Goal: Transaction & Acquisition: Purchase product/service

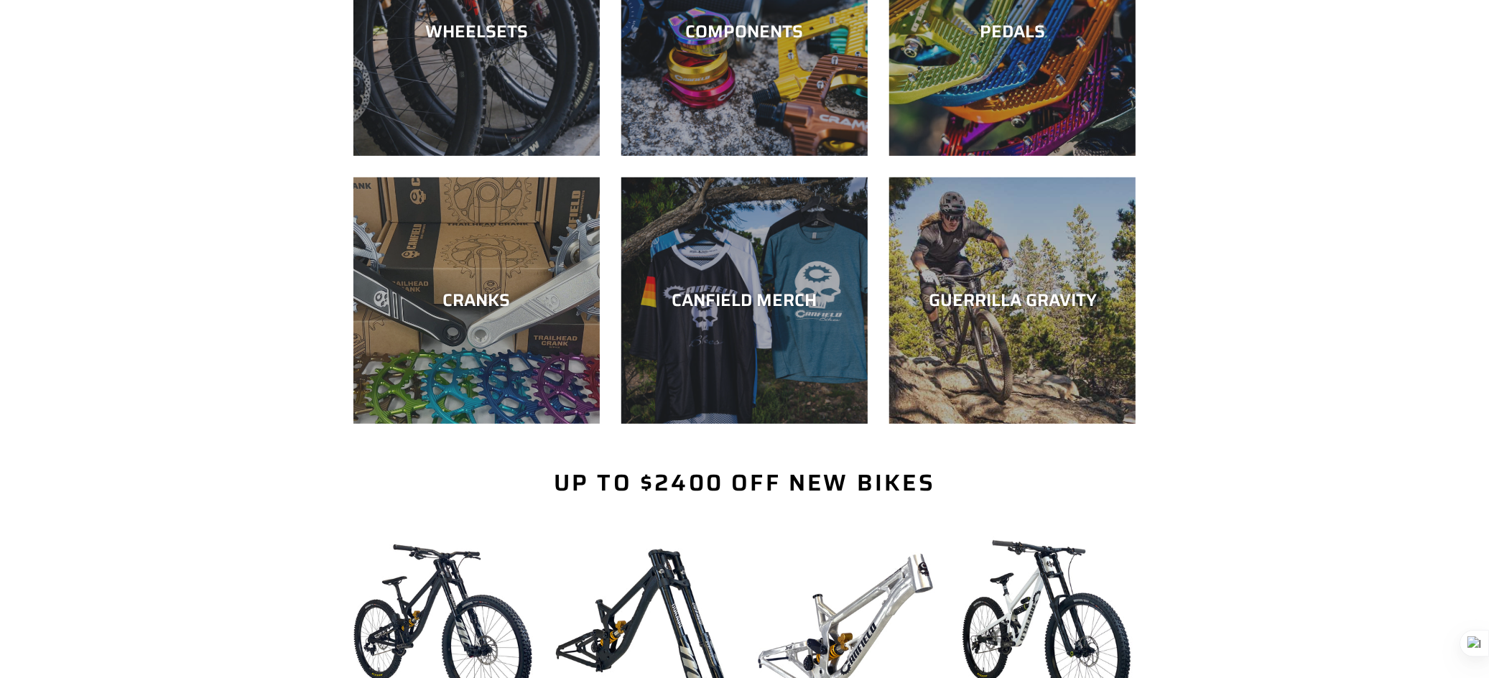
scroll to position [508, 0]
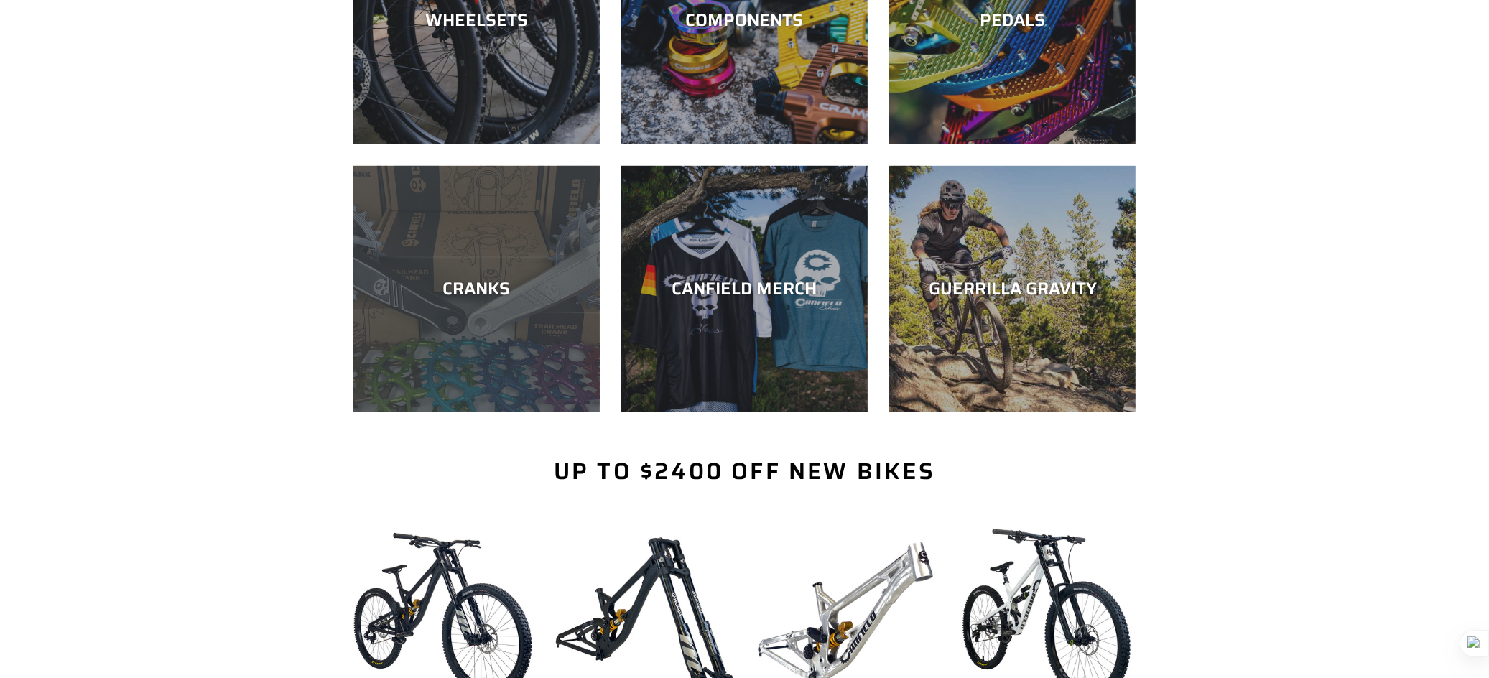
click at [524, 412] on div "CRANKS" at bounding box center [476, 412] width 246 height 0
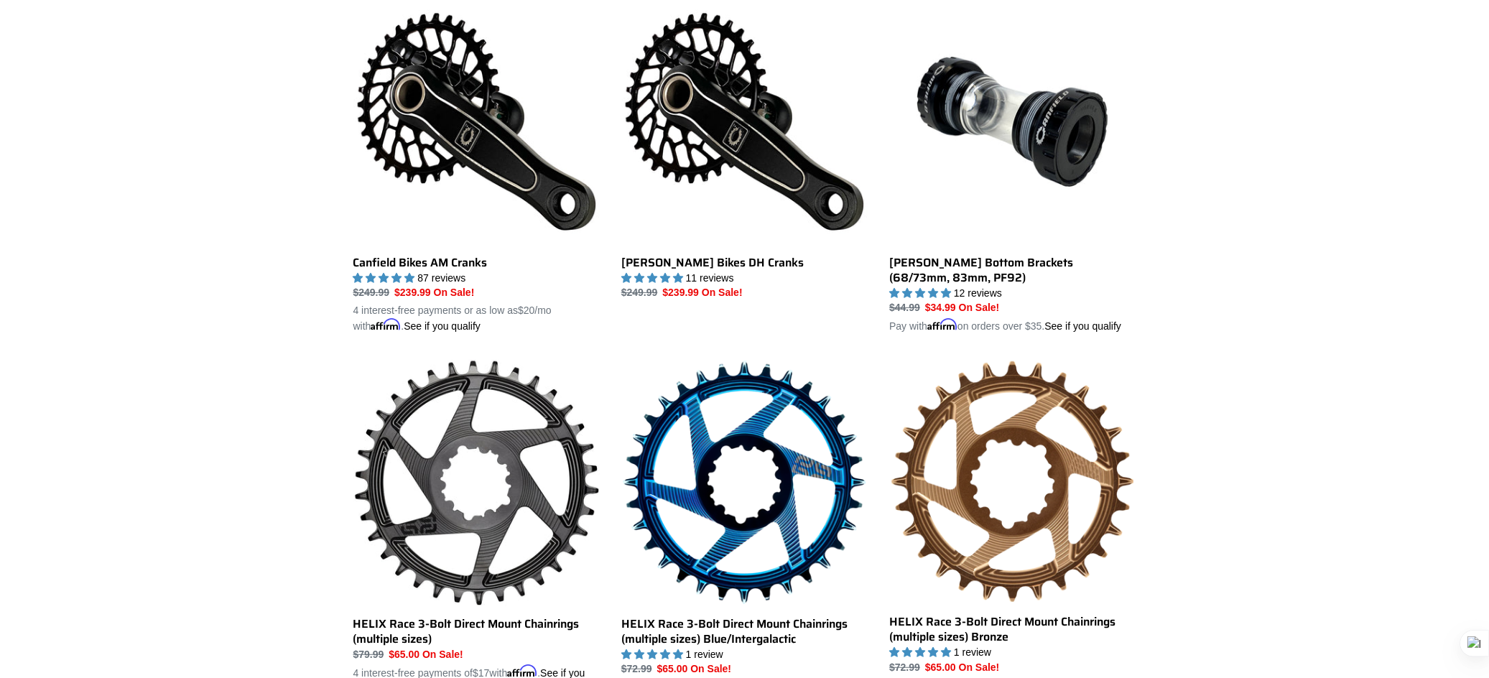
scroll to position [486, 0]
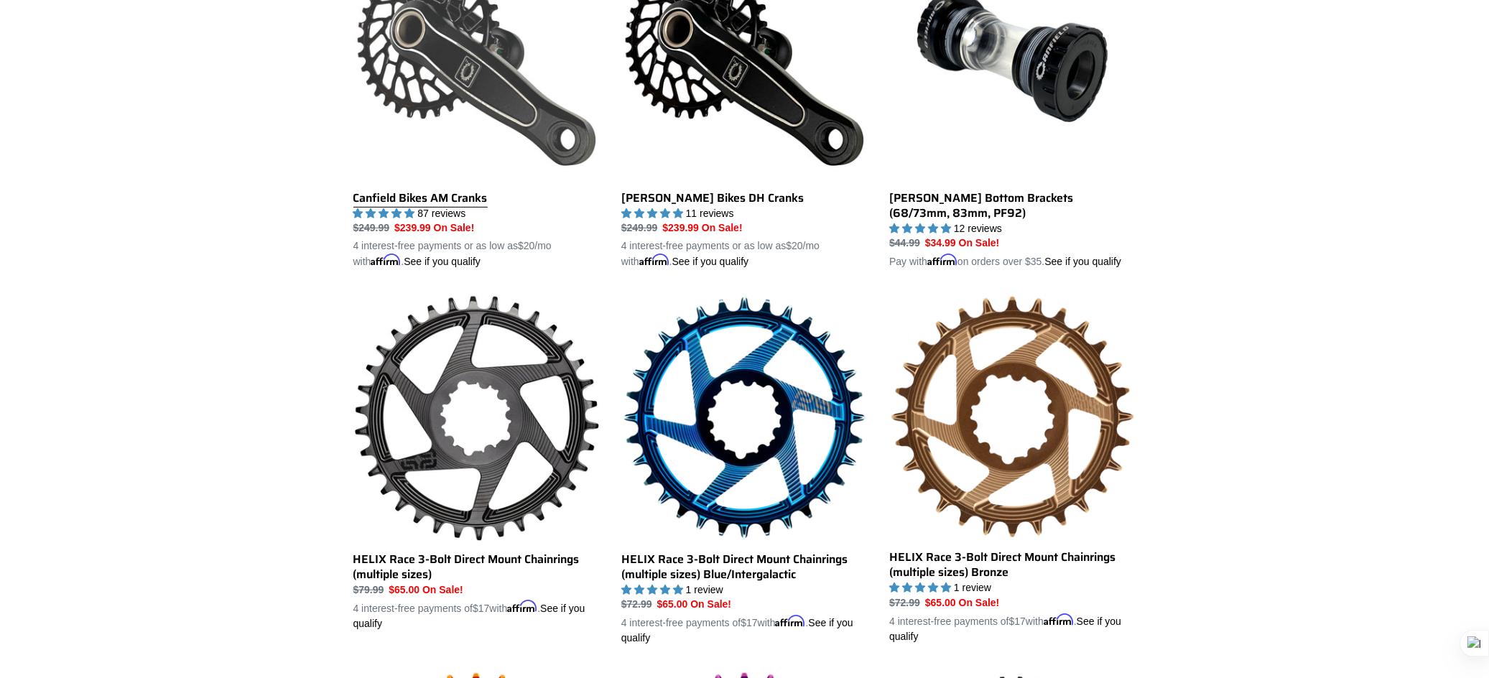
click at [455, 65] on link "Canfield Bikes AM Cranks" at bounding box center [476, 102] width 246 height 336
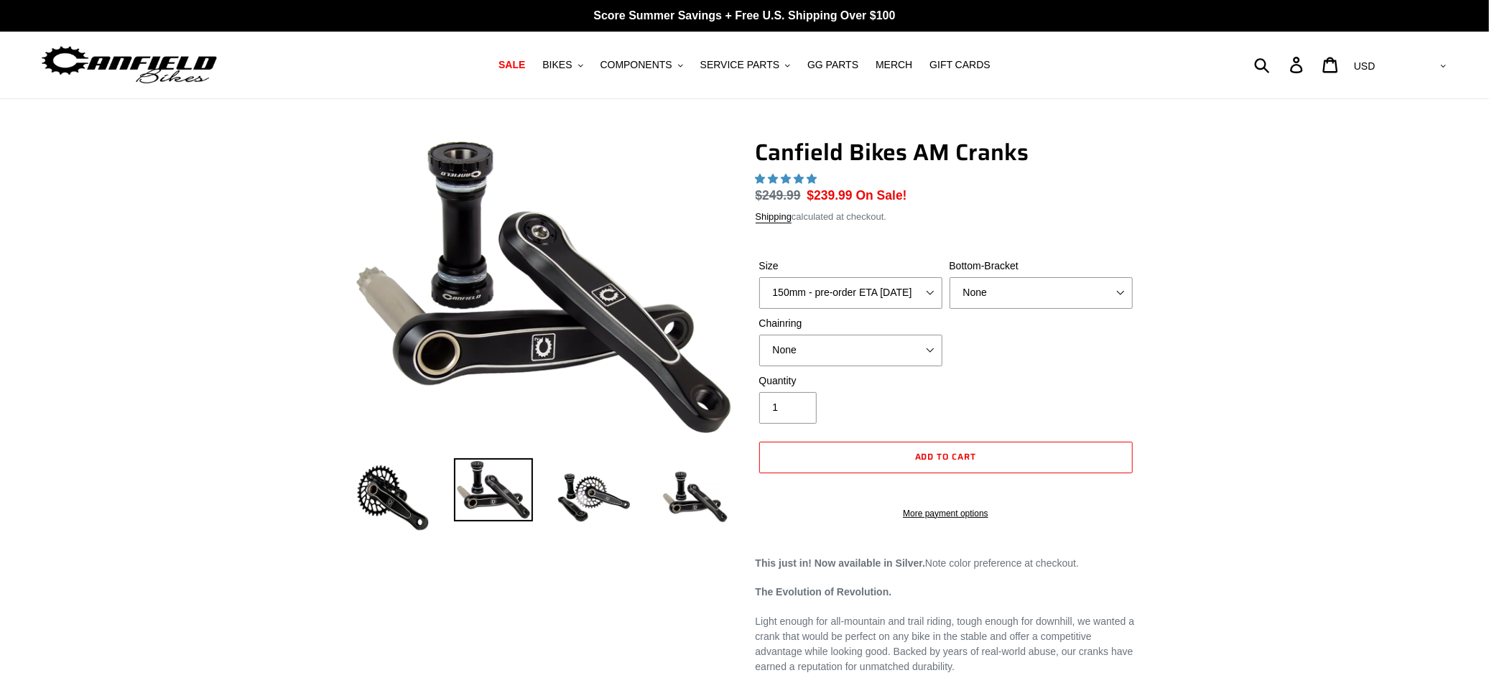
select select "highest-rating"
click at [1095, 288] on select "None BSA Threaded 68/73mm Press Fit PF92" at bounding box center [1040, 293] width 183 height 32
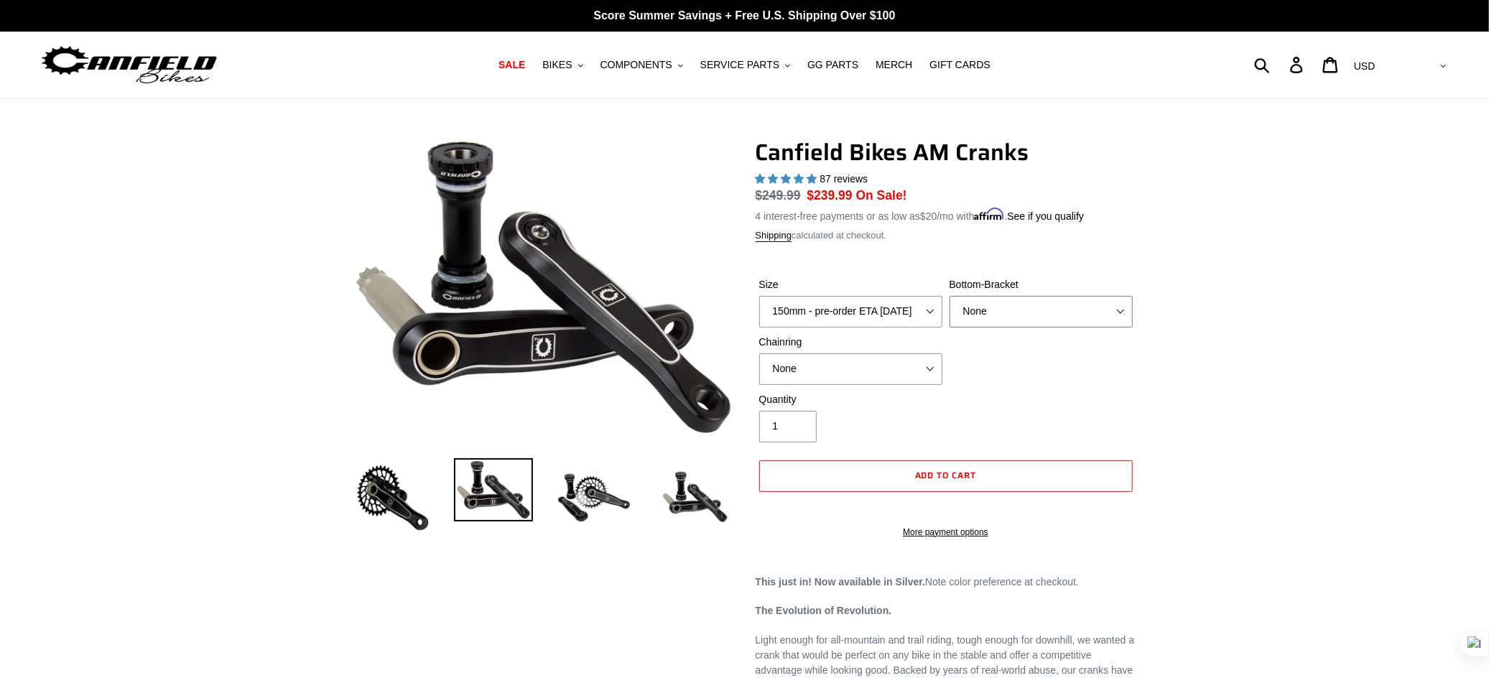
select select "BSA Threaded 68/73mm"
click at [949, 296] on select "None BSA Threaded 68/73mm Press Fit PF92" at bounding box center [1040, 312] width 183 height 32
click at [843, 371] on select "None 30t Round (Boost 148) 30t Oval (Boost 148) 32t Round (Boost 148) 32t Oval …" at bounding box center [850, 369] width 183 height 32
click at [759, 353] on select "None 30t Round (Boost 148) 30t Oval (Boost 148) 32t Round (Boost 148) 32t Oval …" at bounding box center [850, 369] width 183 height 32
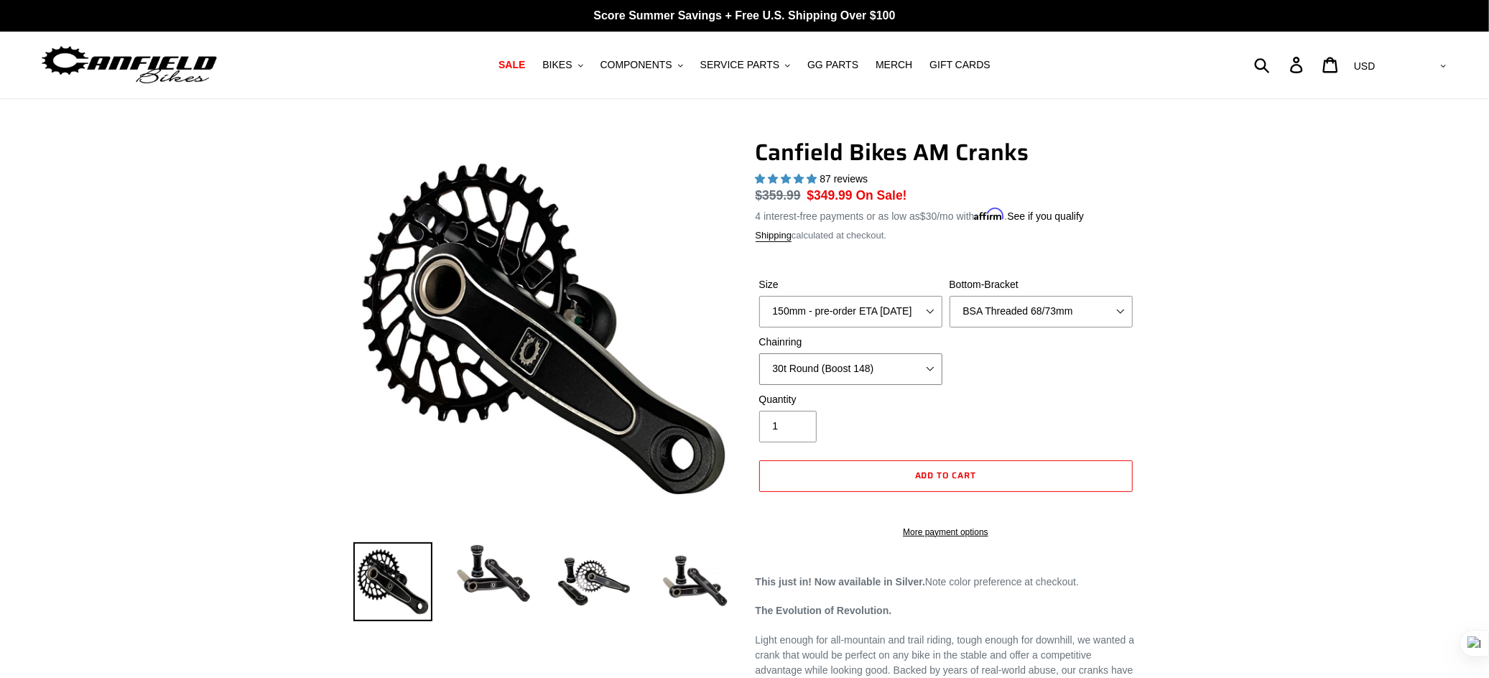
click at [904, 373] on select "None 30t Round (Boost 148) 30t Oval (Boost 148) 32t Round (Boost 148) 32t Oval …" at bounding box center [850, 369] width 183 height 32
click at [904, 365] on select "None 30t Round (Boost 148) 30t Oval (Boost 148) 32t Round (Boost 148) 32t Oval …" at bounding box center [850, 369] width 183 height 32
click at [759, 353] on select "None 30t Round (Boost 148) 30t Oval (Boost 148) 32t Round (Boost 148) 32t Oval …" at bounding box center [850, 369] width 183 height 32
click at [898, 365] on select "None 30t Round (Boost 148) 30t Oval (Boost 148) 32t Round (Boost 148) 32t Oval …" at bounding box center [850, 369] width 183 height 32
click at [759, 353] on select "None 30t Round (Boost 148) 30t Oval (Boost 148) 32t Round (Boost 148) 32t Oval …" at bounding box center [850, 369] width 183 height 32
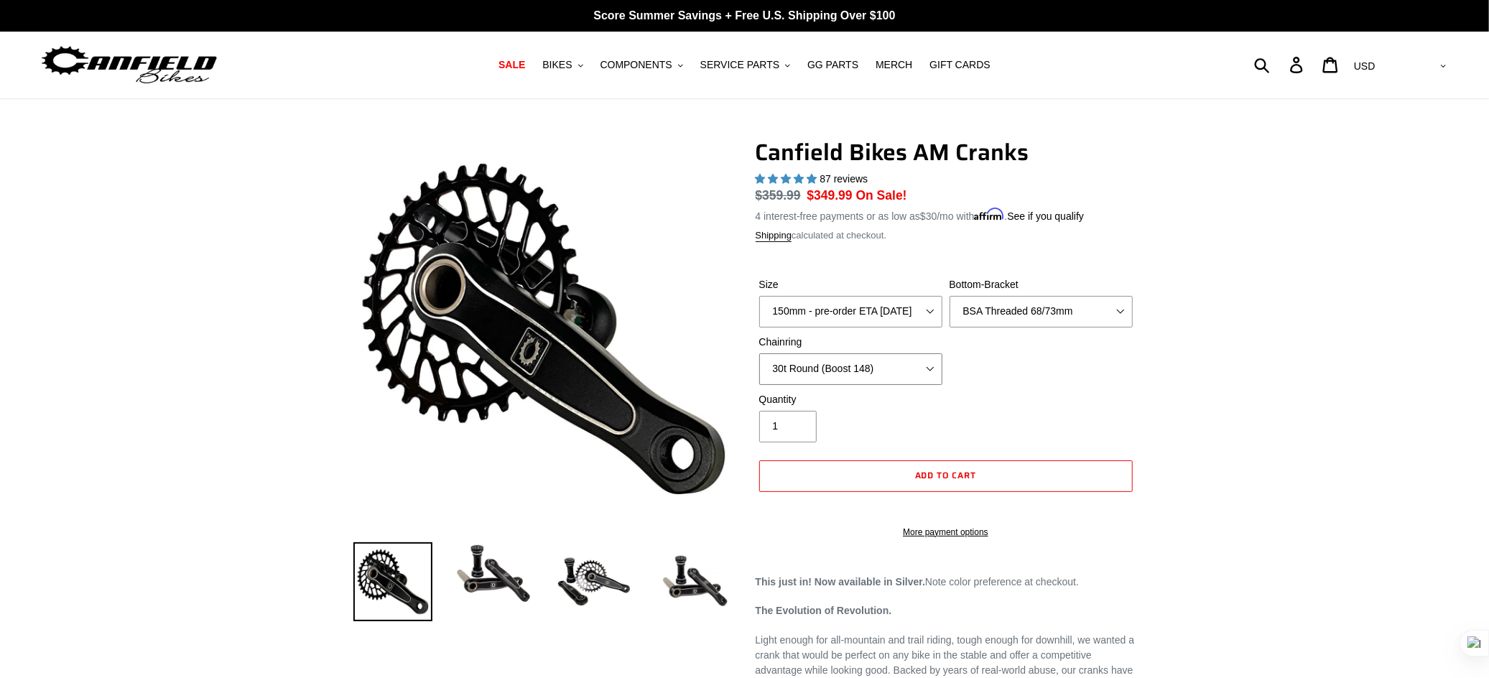
click at [909, 361] on select "None 30t Round (Boost 148) 30t Oval (Boost 148) 32t Round (Boost 148) 32t Oval …" at bounding box center [850, 369] width 183 height 32
click at [759, 353] on select "None 30t Round (Boost 148) 30t Oval (Boost 148) 32t Round (Boost 148) 32t Oval …" at bounding box center [850, 369] width 183 height 32
click at [921, 370] on select "None 30t Round (Boost 148) 30t Oval (Boost 148) 32t Round (Boost 148) 32t Oval …" at bounding box center [850, 369] width 183 height 32
click at [759, 353] on select "None 30t Round (Boost 148) 30t Oval (Boost 148) 32t Round (Boost 148) 32t Oval …" at bounding box center [850, 369] width 183 height 32
click at [909, 366] on select "None 30t Round (Boost 148) 30t Oval (Boost 148) 32t Round (Boost 148) 32t Oval …" at bounding box center [850, 369] width 183 height 32
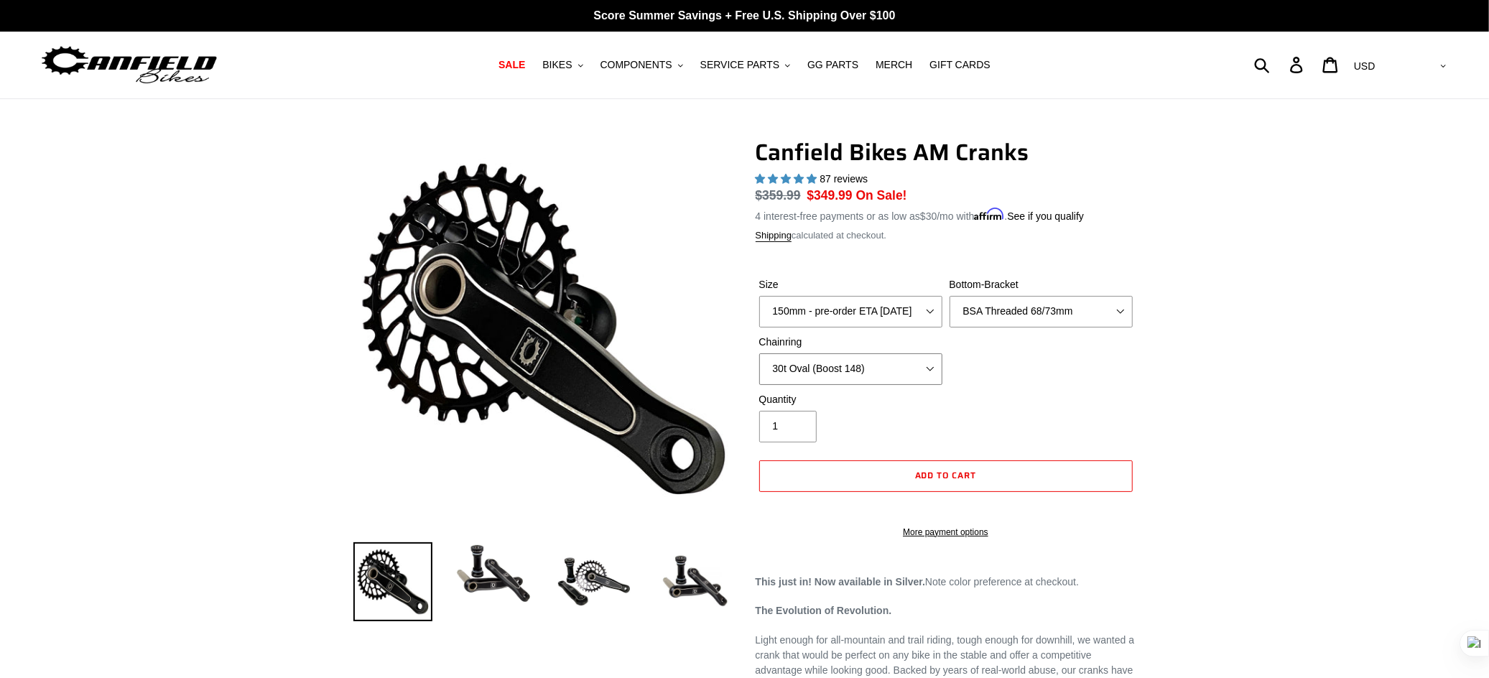
select select "None"
click at [759, 353] on select "None 30t Round (Boost 148) 30t Oval (Boost 148) 32t Round (Boost 148) 32t Oval …" at bounding box center [850, 369] width 183 height 32
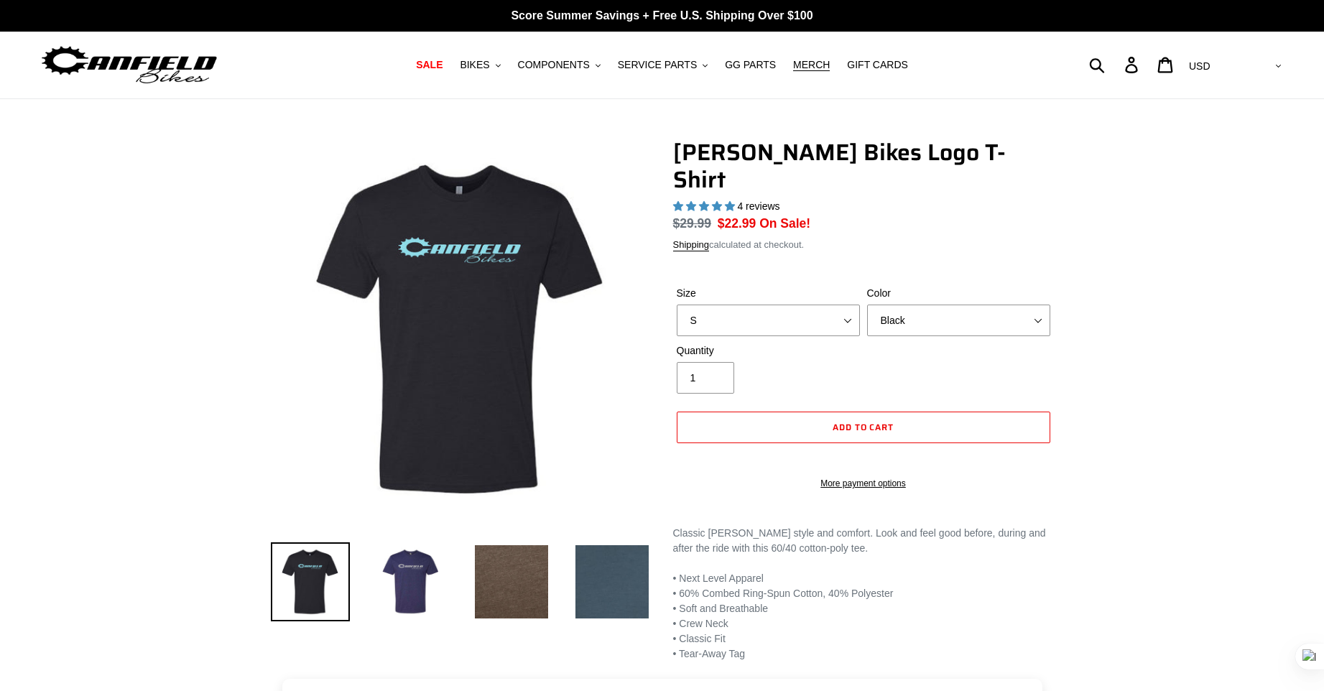
select select "highest-rating"
